Goal: Check status: Check status

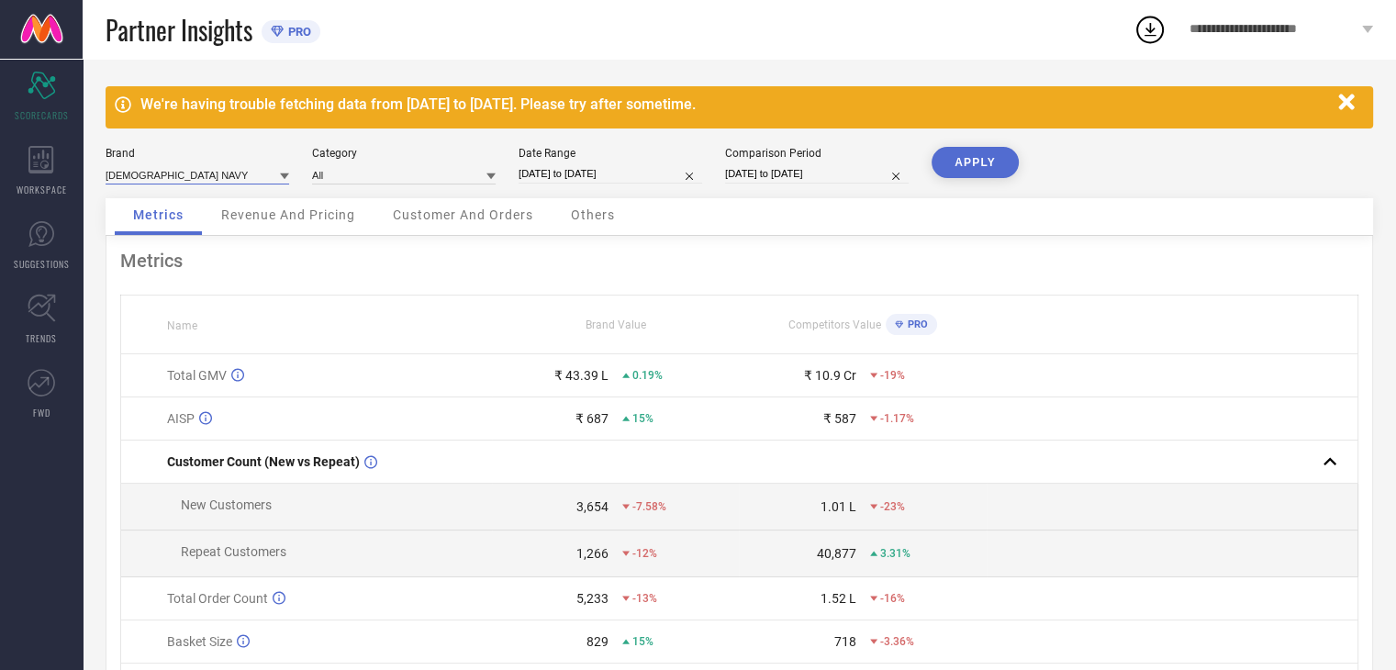
click at [181, 168] on input at bounding box center [198, 174] width 184 height 19
click at [185, 230] on div "[PERSON_NAME]" at bounding box center [198, 231] width 184 height 31
type input "All"
select select "6"
select select "2025"
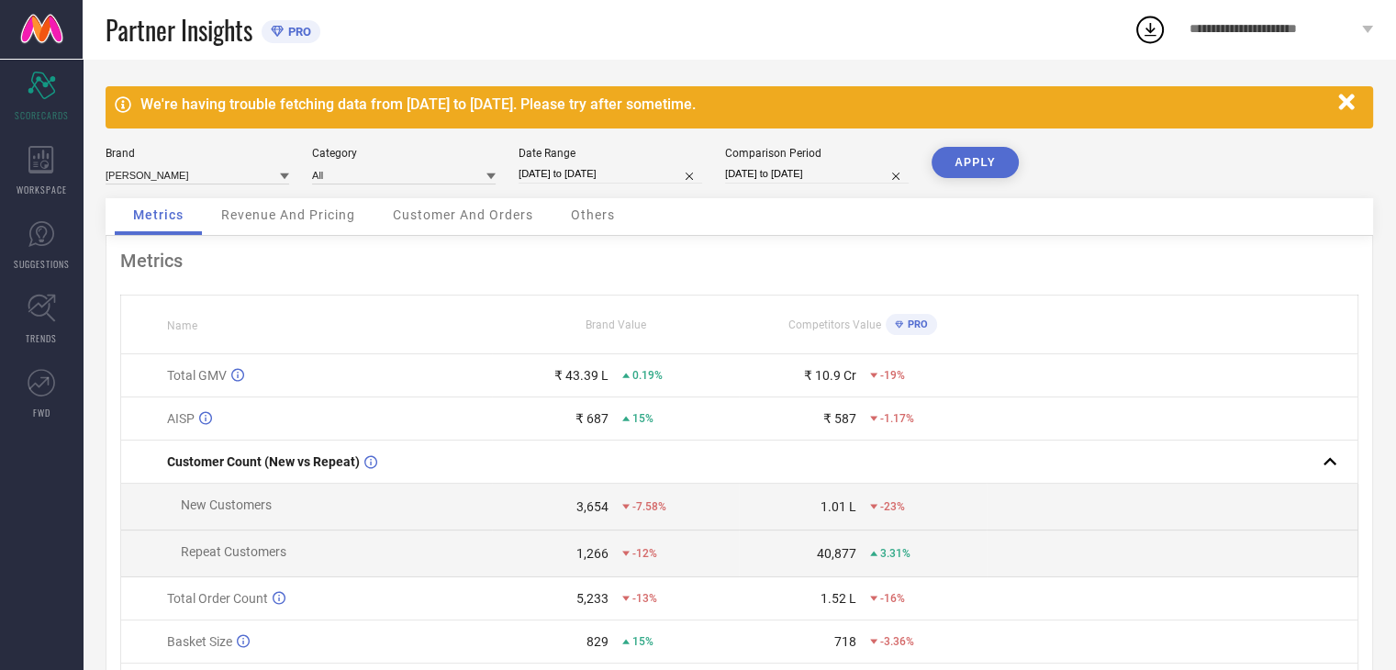
select select "7"
select select "2025"
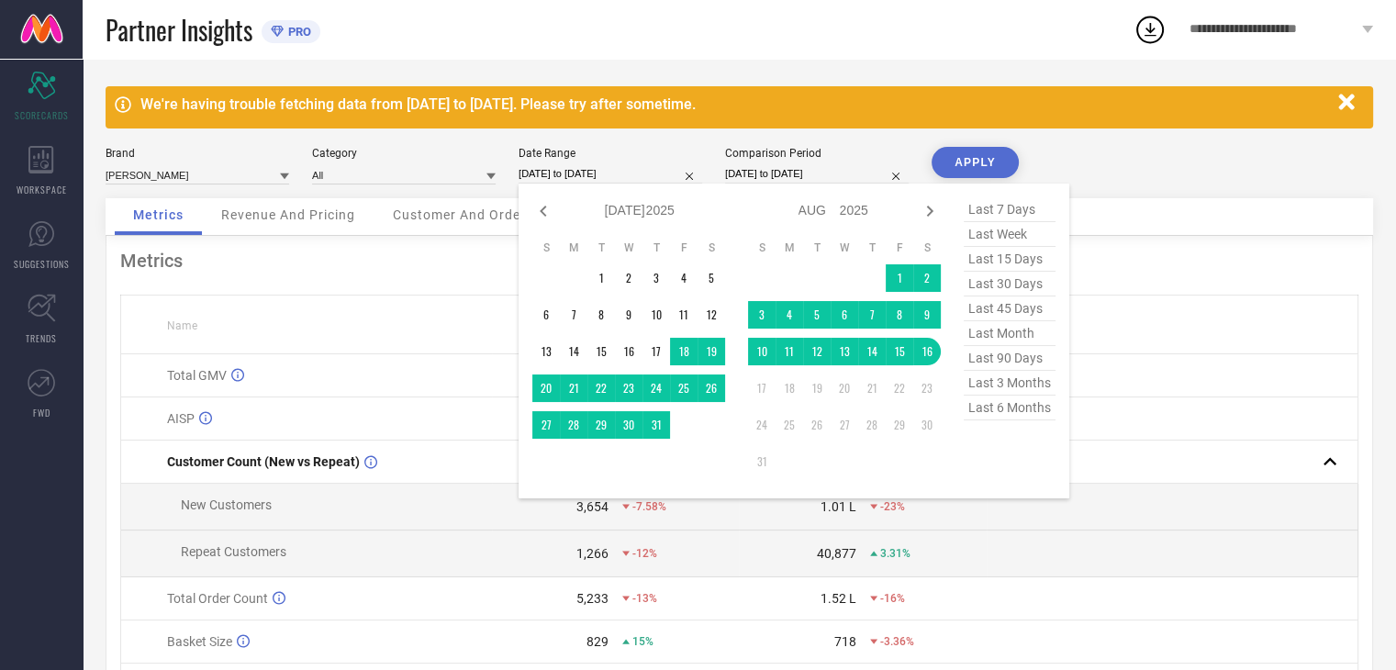
click at [588, 174] on input "[DATE] to [DATE]" at bounding box center [611, 173] width 184 height 19
click at [899, 275] on td "1" at bounding box center [900, 278] width 28 height 28
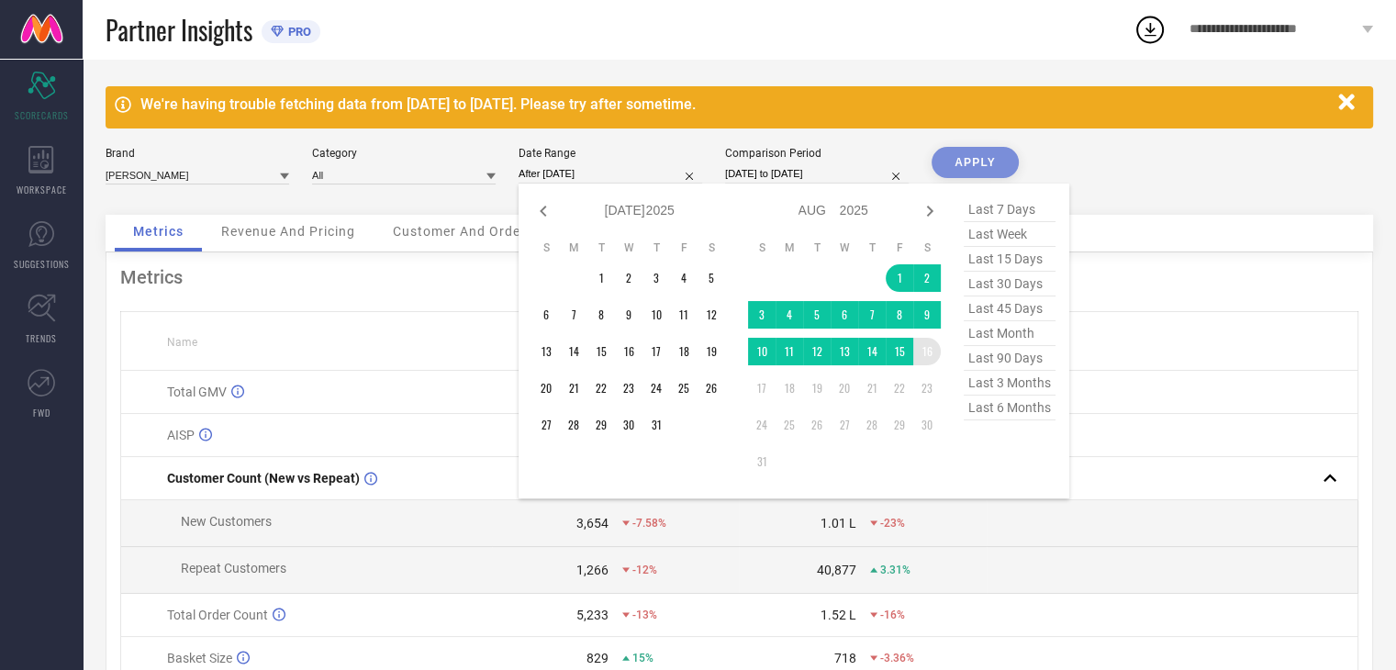
type input "[DATE] to [DATE]"
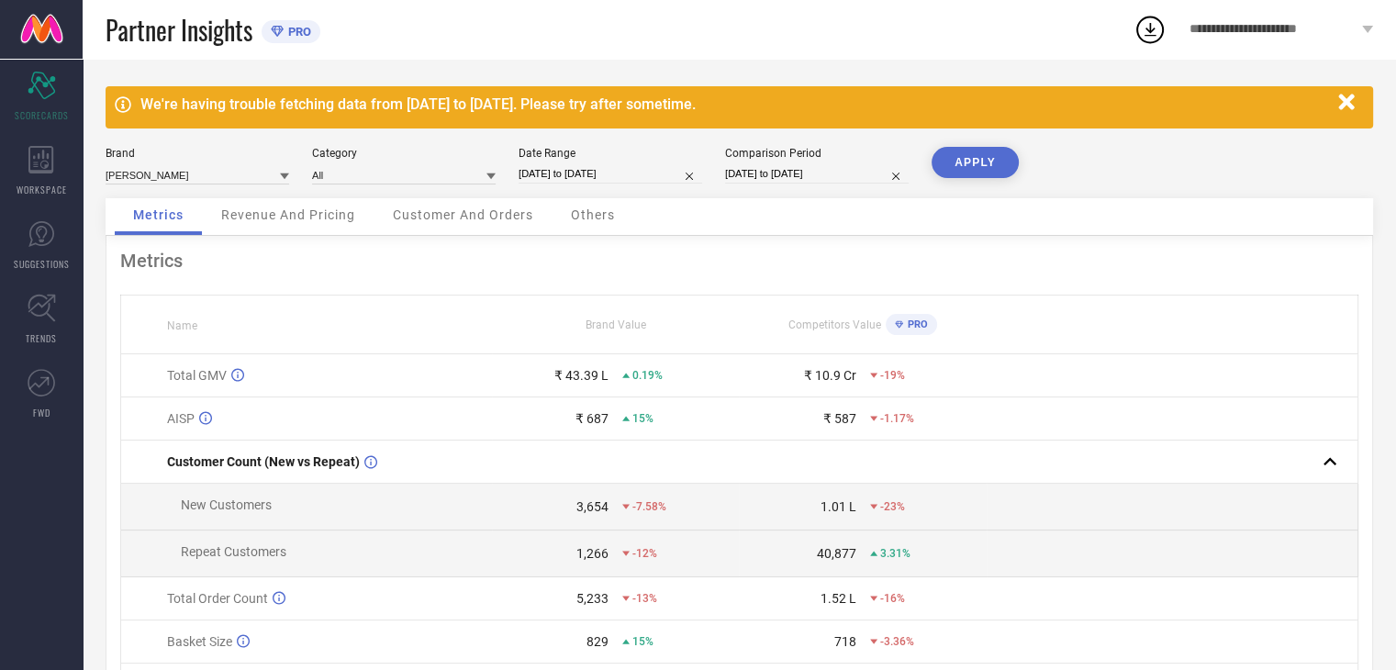
click at [760, 170] on input "[DATE] to [DATE]" at bounding box center [817, 173] width 184 height 19
select select "6"
select select "2024"
select select "7"
select select "2024"
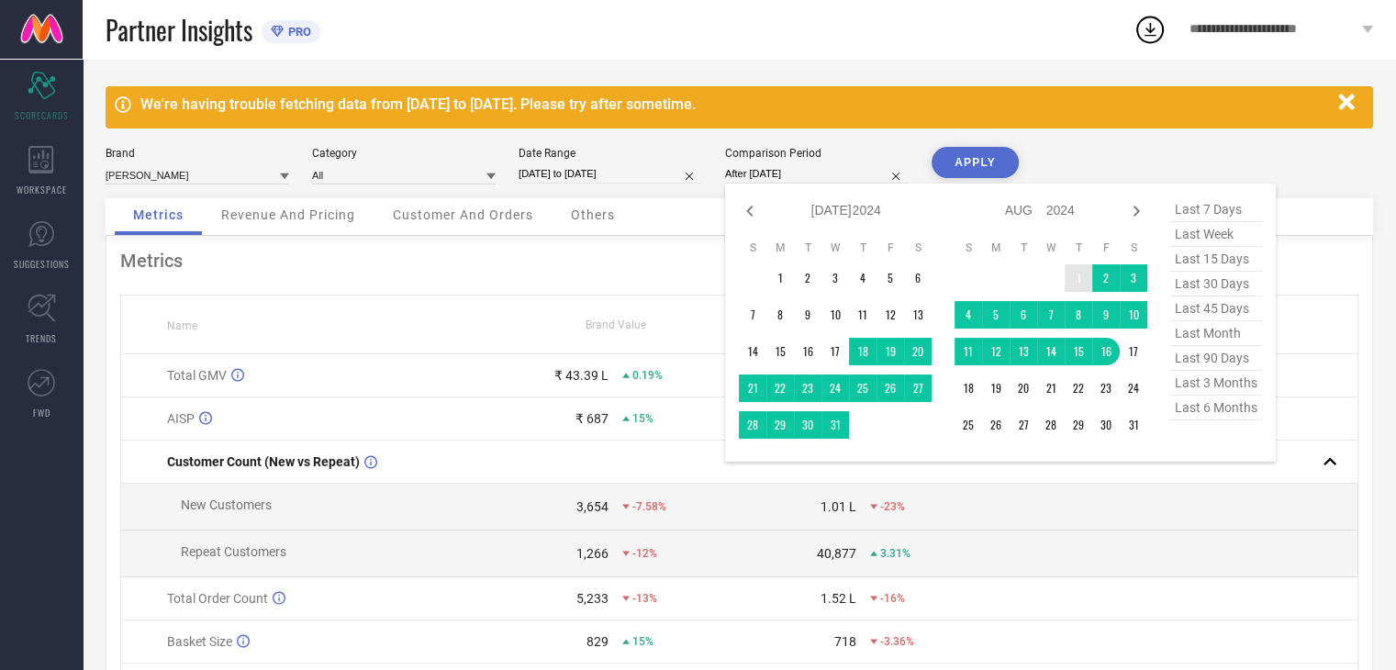
click at [1070, 271] on td "1" at bounding box center [1079, 278] width 28 height 28
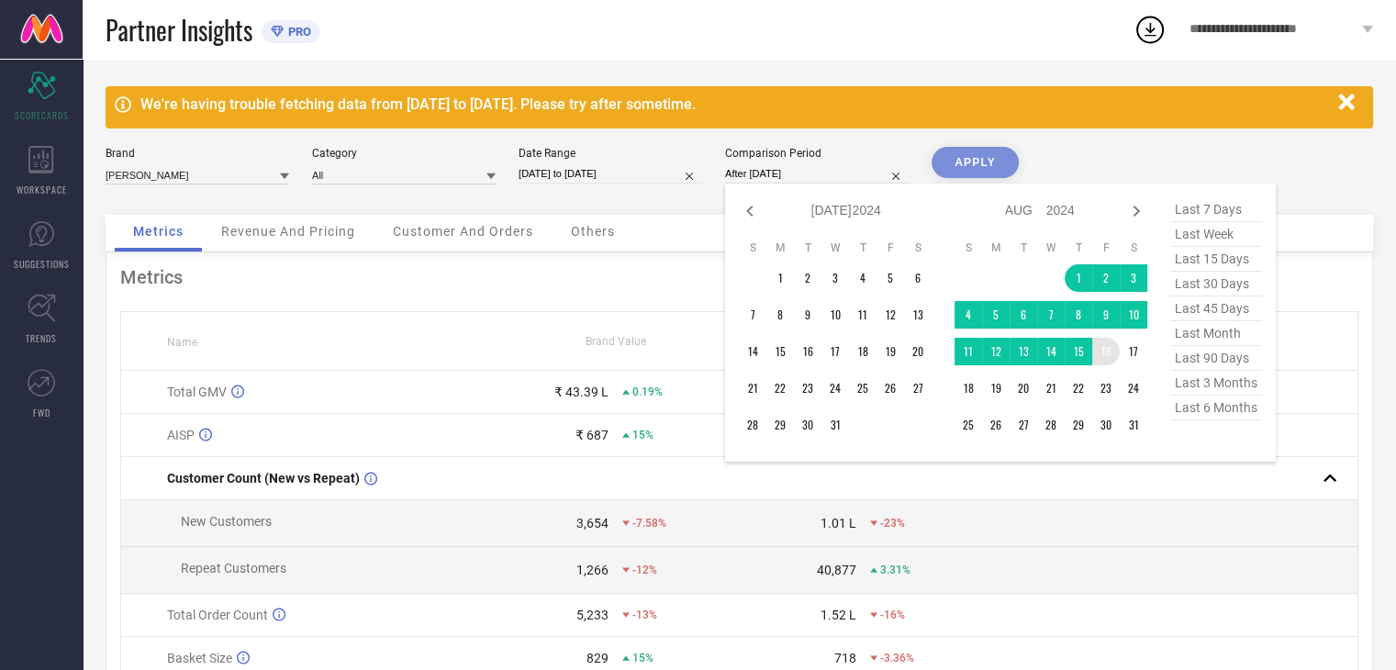
type input "[DATE] to [DATE]"
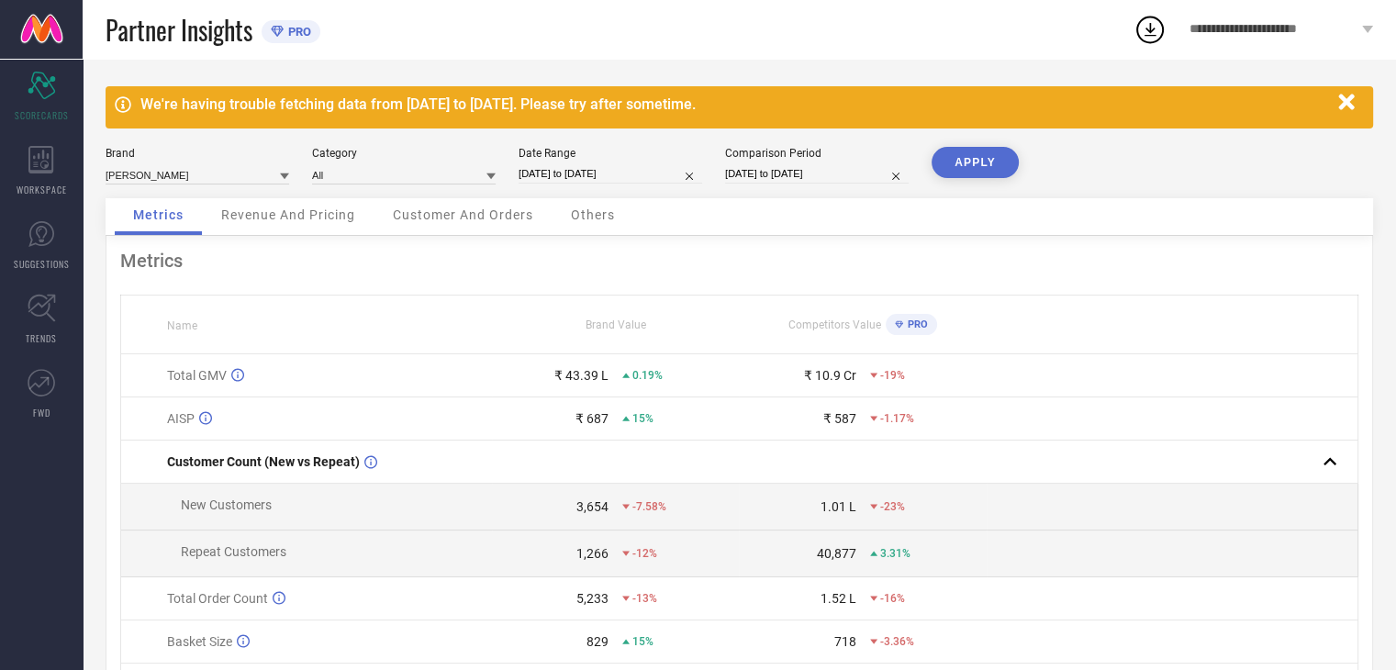
click at [988, 160] on button "APPLY" at bounding box center [975, 162] width 87 height 31
